Goal: Transaction & Acquisition: Purchase product/service

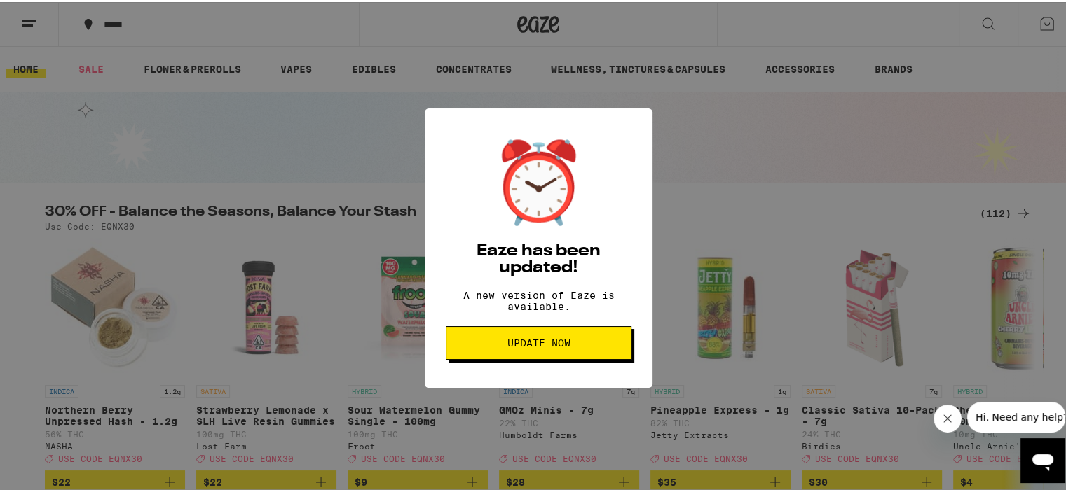
click at [522, 346] on span "Update Now" at bounding box center [537, 341] width 63 height 10
